Goal: Task Accomplishment & Management: Use online tool/utility

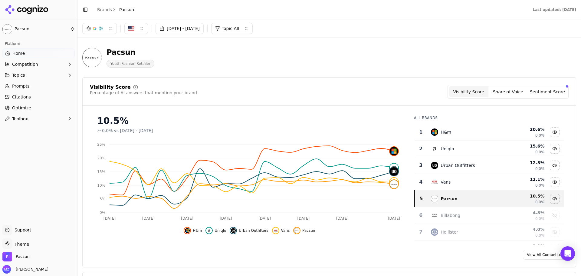
click at [21, 86] on span "Prompts" at bounding box center [21, 86] width 18 height 6
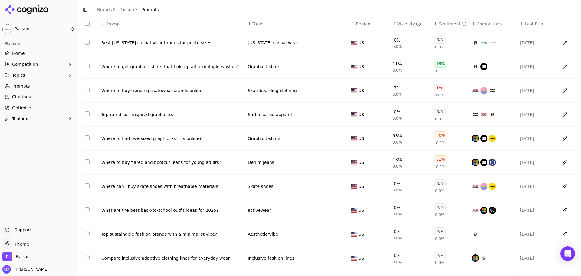
scroll to position [52, 0]
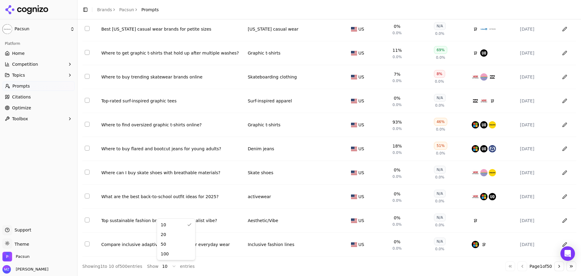
click at [160, 266] on html "Pacsun Platform Home Competition Topics Prompts Citations Optimize Toolbox Supp…" at bounding box center [290, 138] width 581 height 276
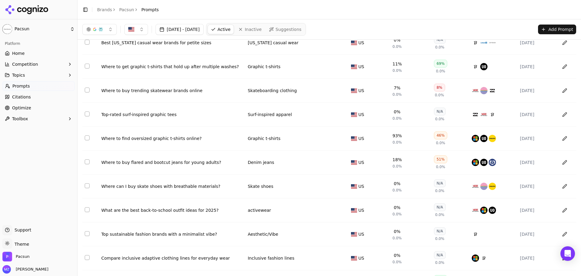
scroll to position [0, 0]
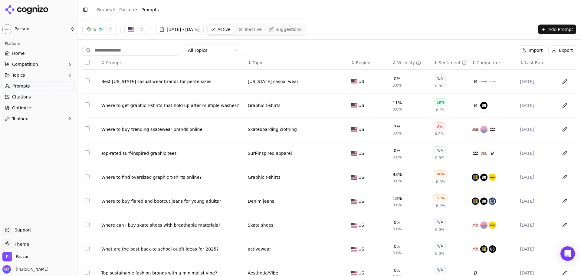
click at [556, 52] on button "Export" at bounding box center [562, 50] width 28 height 10
